Goal: Information Seeking & Learning: Learn about a topic

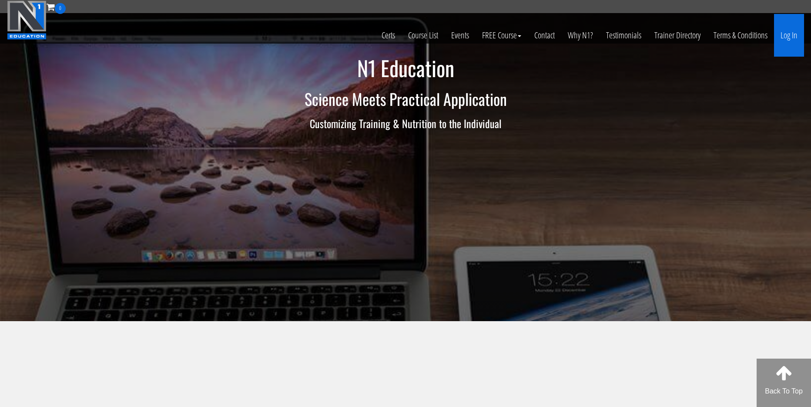
click at [800, 40] on link "Log In" at bounding box center [789, 35] width 30 height 43
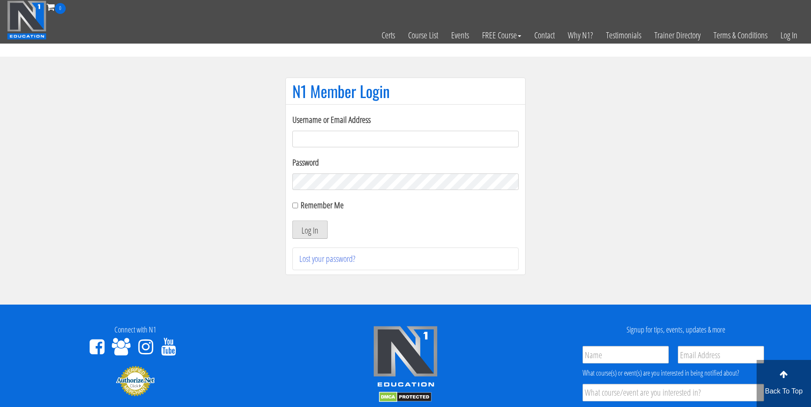
type input "ptnew1219@naver.com"
click at [322, 235] on button "Log In" at bounding box center [309, 229] width 35 height 18
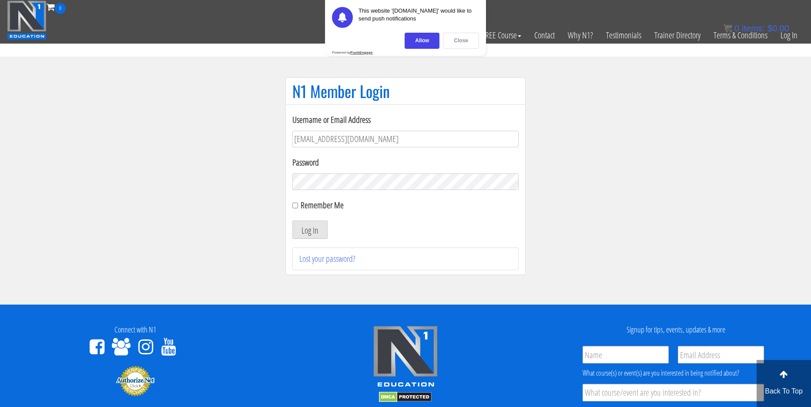
click at [464, 42] on div "Close" at bounding box center [461, 41] width 36 height 16
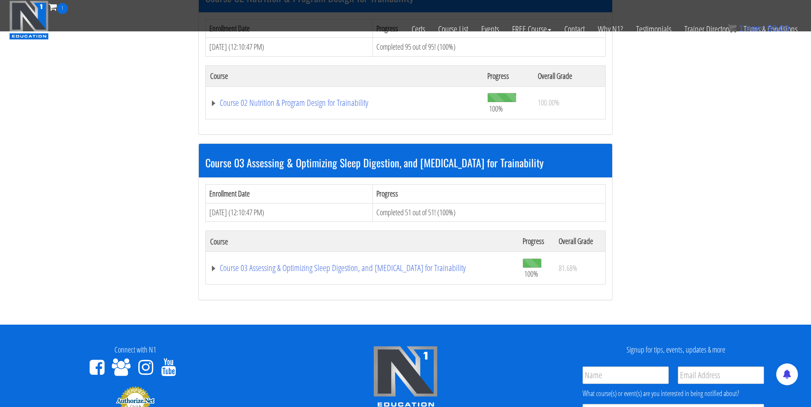
scroll to position [392, 0]
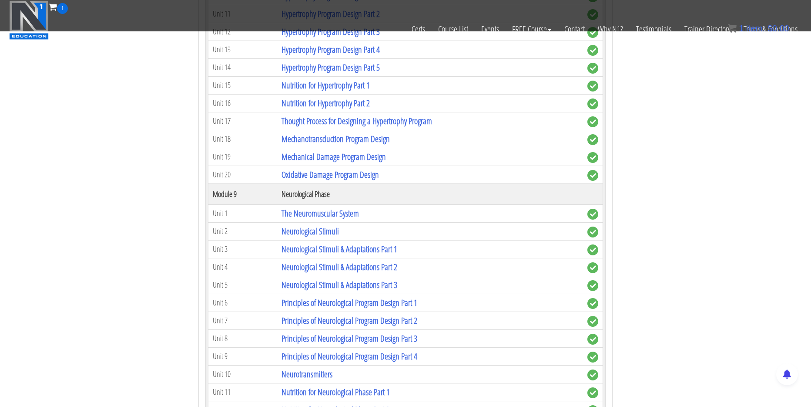
scroll to position [2269, 0]
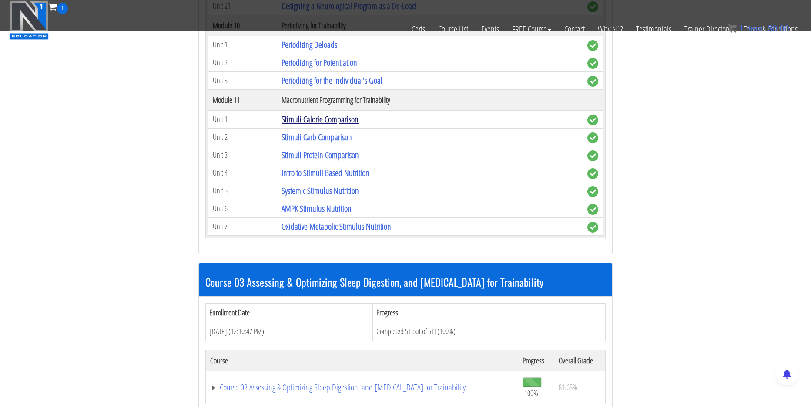
click at [350, 121] on link "Stimuli Calorie Comparison" at bounding box center [320, 119] width 77 height 12
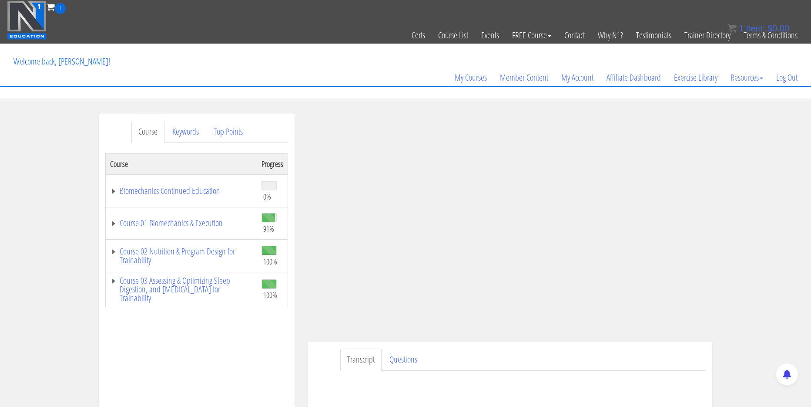
click at [673, 366] on ul "Transcript Questions" at bounding box center [523, 359] width 366 height 22
click at [676, 353] on ul "Transcript Questions" at bounding box center [523, 359] width 366 height 22
